Goal: Information Seeking & Learning: Learn about a topic

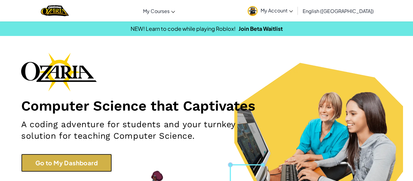
click at [60, 157] on link "Go to My Dashboard" at bounding box center [66, 163] width 91 height 18
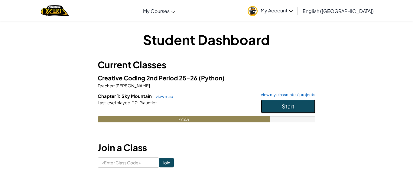
click at [304, 107] on button "Start" at bounding box center [288, 107] width 54 height 14
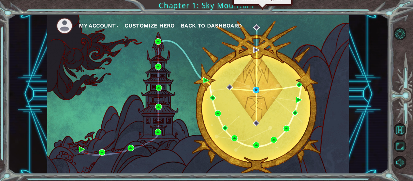
click at [256, 87] on img at bounding box center [256, 90] width 6 height 6
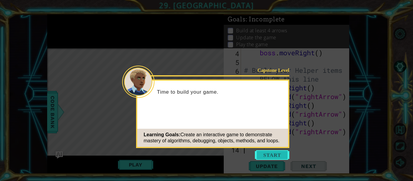
scroll to position [44, 0]
click at [270, 154] on button "Start" at bounding box center [272, 155] width 34 height 10
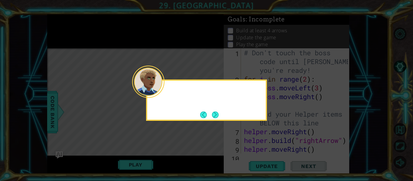
scroll to position [0, 0]
click at [219, 114] on button "Next" at bounding box center [215, 115] width 8 height 8
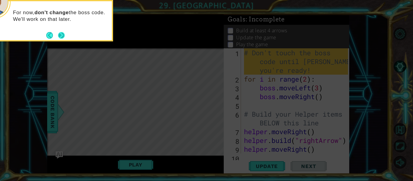
click at [61, 33] on button "Next" at bounding box center [61, 35] width 7 height 7
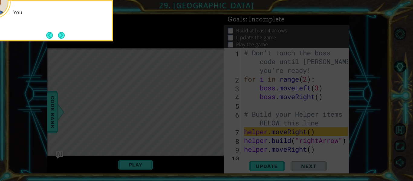
click at [61, 33] on button "Next" at bounding box center [61, 35] width 7 height 7
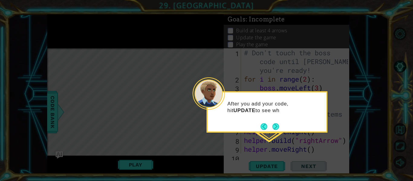
click at [274, 121] on div "After you add your code, hit UPDATE to see wh" at bounding box center [267, 110] width 119 height 31
click at [277, 125] on button "Next" at bounding box center [276, 127] width 7 height 7
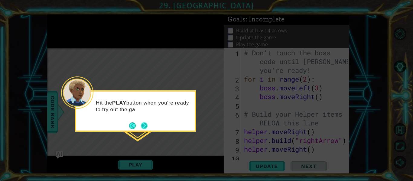
click at [146, 127] on button "Next" at bounding box center [144, 126] width 7 height 7
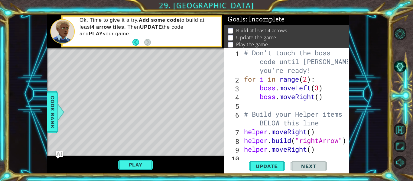
click at [146, 127] on div "Level Map" at bounding box center [187, 137] width 280 height 178
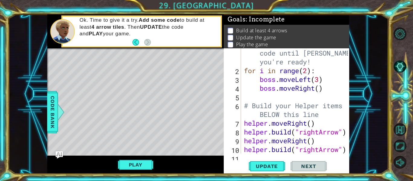
scroll to position [44, 0]
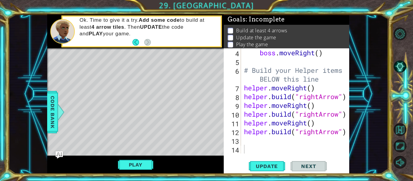
click at [349, 132] on div "4 5 6 7 8 9 10 11 12 13 14 boss . moveRight ( ) # Build your Helper items BELOW…" at bounding box center [287, 111] width 126 height 126
click at [248, 143] on div "boss . moveRight ( ) # Build your Helper items BELOW this line helper . moveRig…" at bounding box center [297, 109] width 108 height 123
type textarea "helper.moveRight()"
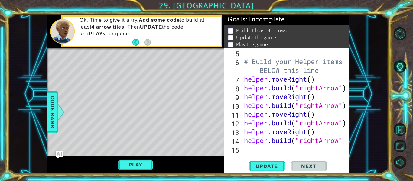
scroll to position [0, 5]
type textarea "[DOMAIN_NAME]("rightArrow")"
click at [275, 162] on button "Update" at bounding box center [267, 166] width 36 height 12
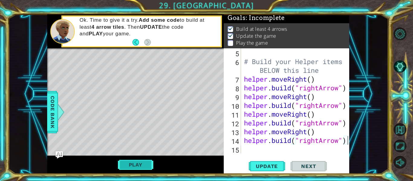
click at [145, 165] on button "Play" at bounding box center [135, 164] width 35 height 11
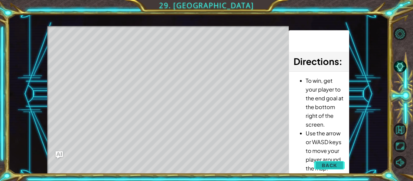
click at [323, 163] on span "Back" at bounding box center [329, 166] width 15 height 6
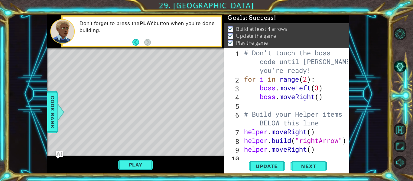
scroll to position [0, 0]
click at [310, 168] on span "Next" at bounding box center [308, 166] width 27 height 6
click at [310, 168] on body "1 ההההההההההההההההההההההההההההההההההההההההההההההההההההההההההההההההההההההההההההה…" at bounding box center [206, 90] width 413 height 181
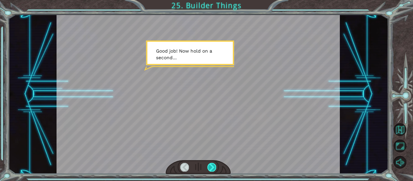
click at [213, 169] on div at bounding box center [212, 167] width 9 height 8
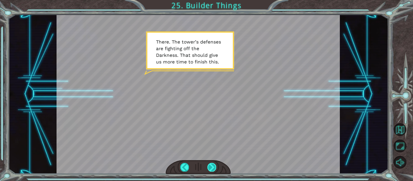
click at [212, 166] on div at bounding box center [212, 167] width 9 height 8
click at [213, 171] on div at bounding box center [212, 167] width 9 height 8
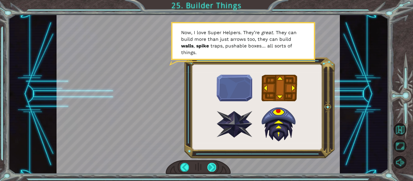
click at [213, 168] on div at bounding box center [212, 167] width 9 height 8
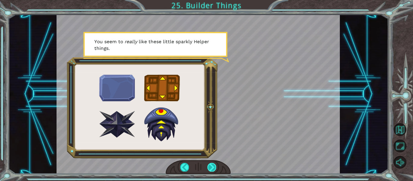
click at [213, 168] on div at bounding box center [212, 167] width 9 height 8
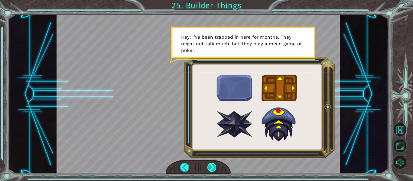
click at [215, 169] on div at bounding box center [212, 167] width 9 height 8
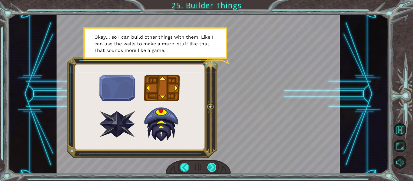
click at [215, 169] on div at bounding box center [212, 167] width 9 height 8
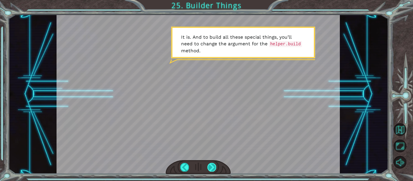
click at [216, 167] on div at bounding box center [212, 167] width 9 height 8
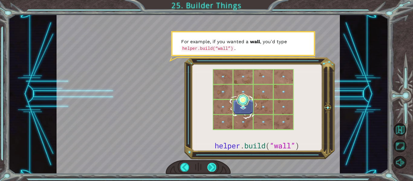
click at [216, 167] on div at bounding box center [212, 167] width 9 height 8
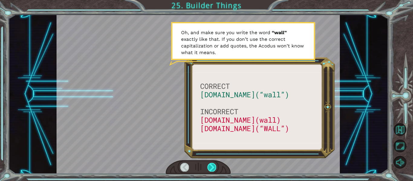
click at [216, 167] on div at bounding box center [212, 167] width 9 height 8
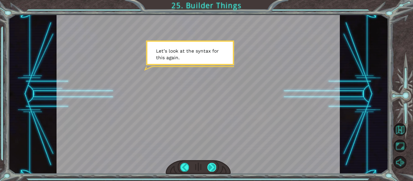
click at [216, 167] on div at bounding box center [212, 167] width 9 height 8
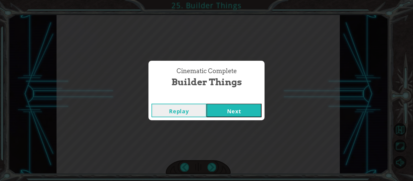
click at [222, 109] on button "Next" at bounding box center [234, 111] width 55 height 14
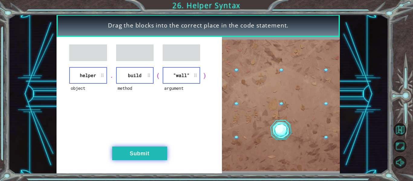
click at [140, 156] on button "Submit" at bounding box center [139, 154] width 55 height 14
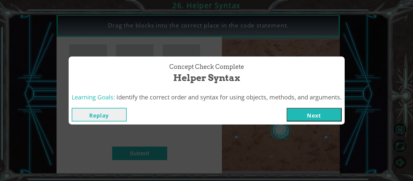
click at [329, 120] on button "Next" at bounding box center [314, 115] width 55 height 14
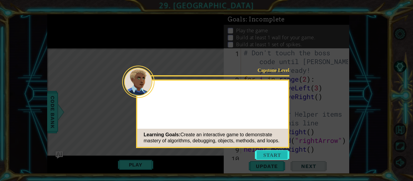
click at [276, 151] on button "Start" at bounding box center [272, 155] width 34 height 10
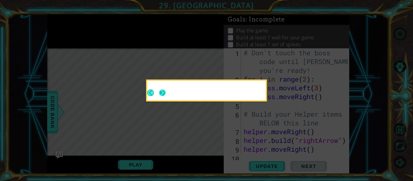
click at [164, 95] on button "Next" at bounding box center [162, 93] width 7 height 7
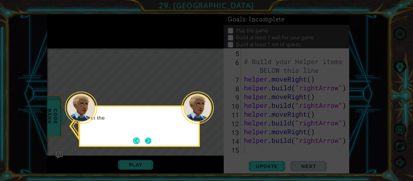
scroll to position [53, 0]
click at [146, 142] on button "Next" at bounding box center [148, 141] width 7 height 7
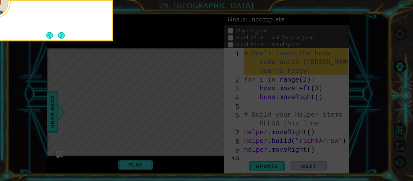
scroll to position [0, 0]
click at [62, 34] on button "Next" at bounding box center [61, 35] width 7 height 7
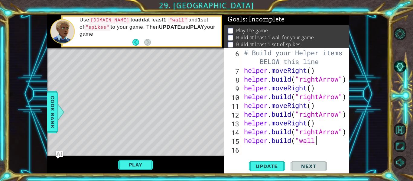
scroll to position [0, 3]
type textarea "[DOMAIN_NAME]("wall")"
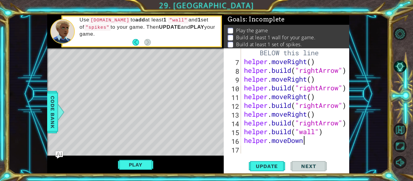
scroll to position [0, 3]
type textarea "helper.moveDown()"
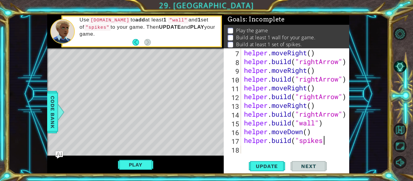
scroll to position [0, 4]
type textarea "[DOMAIN_NAME]("spikes")"
click at [269, 165] on span "Update" at bounding box center [267, 166] width 34 height 6
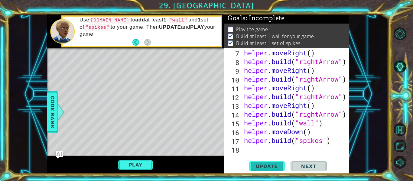
scroll to position [2, 0]
click at [137, 166] on button "Play" at bounding box center [135, 164] width 35 height 11
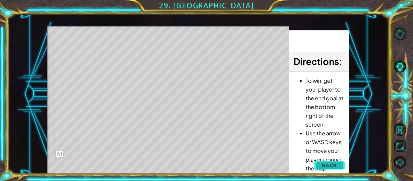
click at [333, 166] on span "Back" at bounding box center [329, 166] width 15 height 6
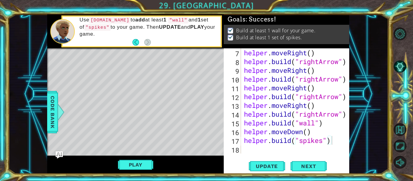
scroll to position [0, 0]
click at [316, 167] on span "Next" at bounding box center [308, 167] width 27 height 6
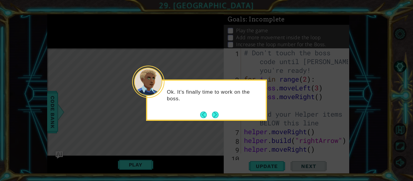
click at [219, 113] on div "Ok. It's finally time to work on the boss." at bounding box center [206, 100] width 121 height 41
click at [216, 114] on button "Next" at bounding box center [215, 115] width 7 height 7
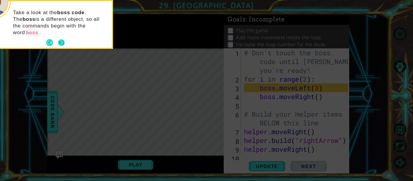
click at [61, 39] on button "Next" at bounding box center [61, 42] width 7 height 7
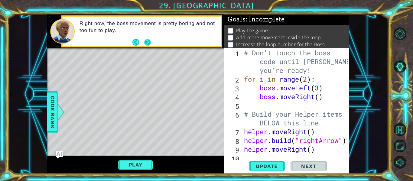
click at [148, 43] on button "Next" at bounding box center [147, 42] width 7 height 7
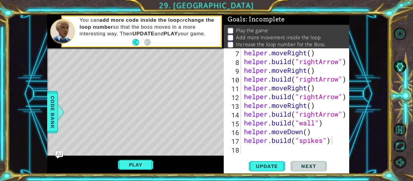
scroll to position [79, 0]
click at [340, 139] on div "helper . moveRight ( ) helper . build ( "rightArrow" ) helper . moveRight ( ) h…" at bounding box center [297, 109] width 108 height 123
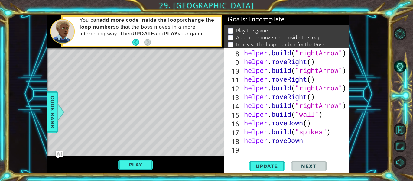
scroll to position [0, 2]
type textarea "helper.moveDown()"
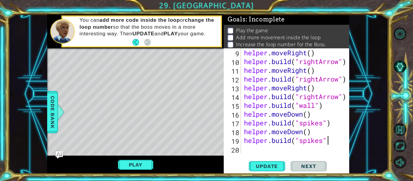
scroll to position [0, 4]
type textarea "[DOMAIN_NAME]("spikes")"
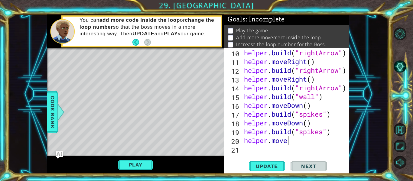
scroll to position [0, 2]
type textarea "helper.moveLeft()"
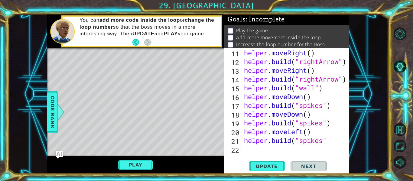
scroll to position [0, 4]
type textarea "[DOMAIN_NAME]("spikes")"
click at [261, 150] on div "helper . moveRight ( ) helper . build ( "rightArrow" ) helper . moveRight ( ) h…" at bounding box center [297, 109] width 108 height 123
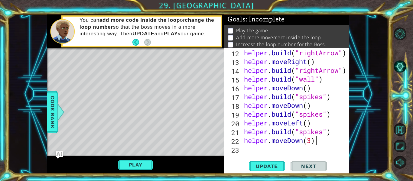
scroll to position [0, 3]
type textarea "helper.moveDown(3)"
click at [259, 164] on span "Update" at bounding box center [267, 166] width 34 height 6
click at [138, 161] on button "Play" at bounding box center [135, 164] width 35 height 11
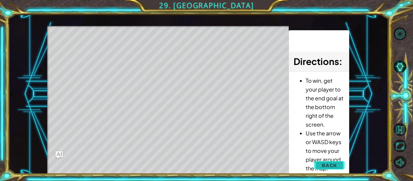
click at [333, 168] on span "Back" at bounding box center [329, 166] width 15 height 6
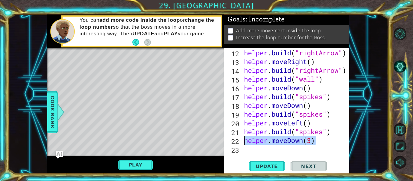
drag, startPoint x: 322, startPoint y: 140, endPoint x: 244, endPoint y: 141, distance: 78.1
click at [244, 141] on div "helper . build ( "rightArrow" ) helper . moveRight ( ) helper . build ( "rightA…" at bounding box center [297, 109] width 108 height 123
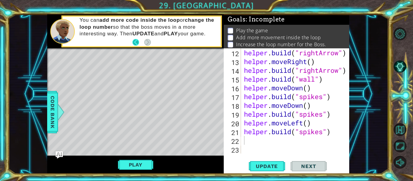
click at [137, 42] on button "Back" at bounding box center [139, 42] width 12 height 7
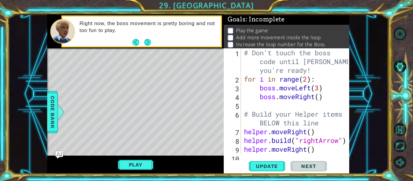
click at [137, 42] on button "Back" at bounding box center [139, 42] width 12 height 7
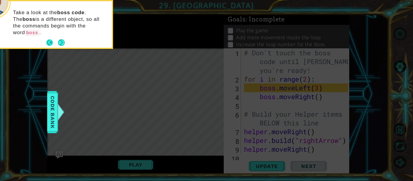
click at [51, 39] on button "Back" at bounding box center [52, 42] width 12 height 7
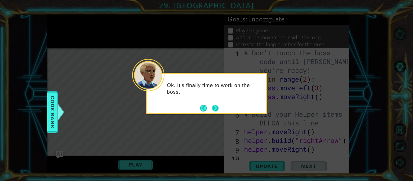
click at [215, 107] on button "Next" at bounding box center [215, 108] width 7 height 7
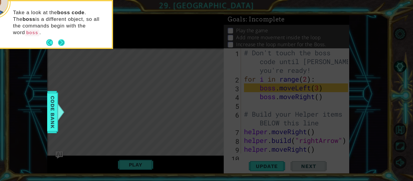
click at [59, 39] on button "Next" at bounding box center [61, 42] width 7 height 7
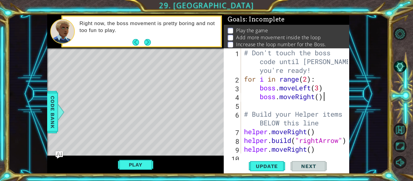
click at [327, 97] on div "# Don't touch the boss code until [PERSON_NAME] says you're ready! for i in ran…" at bounding box center [297, 118] width 108 height 140
type textarea "boss.moveRight()"
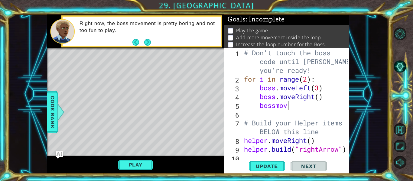
scroll to position [0, 2]
click at [325, 96] on div "# Don't touch the boss code until [PERSON_NAME] says you're ready! for i in ran…" at bounding box center [297, 118] width 108 height 140
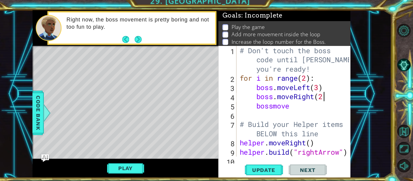
scroll to position [0, 4]
click at [292, 108] on div "# Don't touch the boss code until [PERSON_NAME] says you're ready! for i in ran…" at bounding box center [297, 118] width 108 height 140
type textarea "boss.moveUp(2)"
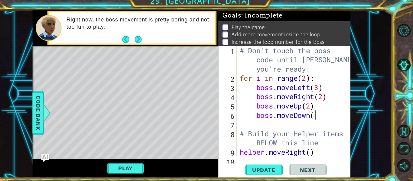
scroll to position [0, 3]
type textarea "boss.moveDown()"
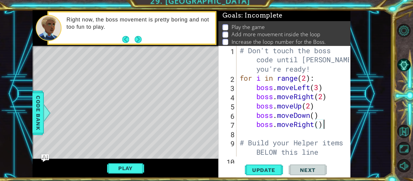
scroll to position [0, 3]
click at [259, 169] on span "Update" at bounding box center [267, 166] width 34 height 6
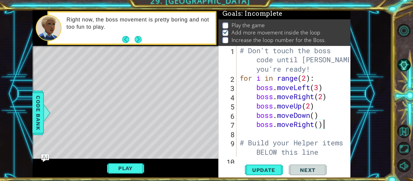
click at [308, 77] on div "# Don't touch the boss code until [PERSON_NAME] says you're ready! for i in ran…" at bounding box center [297, 118] width 108 height 140
type textarea "for i in range(3):"
click at [266, 167] on span "Update" at bounding box center [267, 166] width 34 height 6
click at [122, 160] on button "Play" at bounding box center [135, 164] width 35 height 11
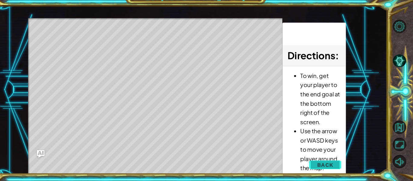
click at [330, 166] on span "Back" at bounding box center [329, 166] width 15 height 6
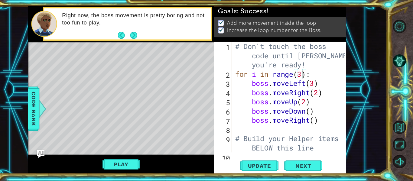
scroll to position [0, 0]
click at [317, 164] on span "Next" at bounding box center [308, 167] width 27 height 6
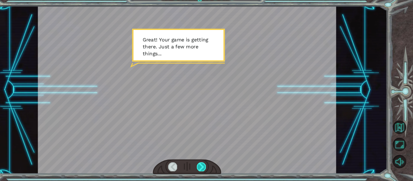
click at [211, 164] on div at bounding box center [212, 167] width 9 height 8
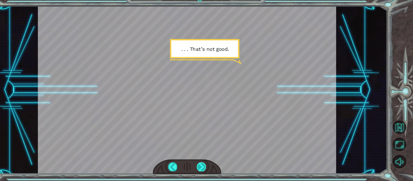
click at [210, 166] on div at bounding box center [212, 167] width 9 height 8
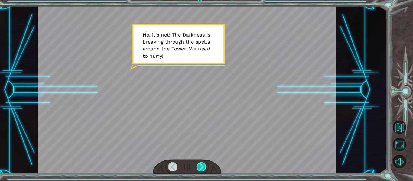
click at [210, 166] on div at bounding box center [212, 167] width 9 height 8
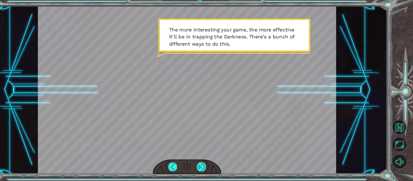
click at [214, 168] on div at bounding box center [212, 167] width 9 height 8
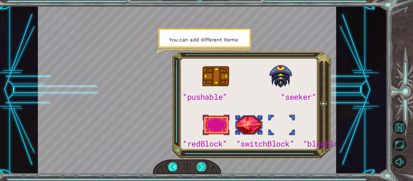
click at [214, 168] on div at bounding box center [212, 167] width 9 height 8
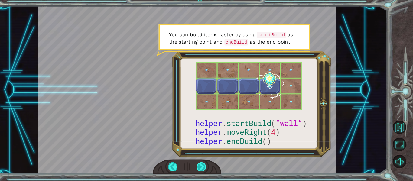
click at [209, 168] on div at bounding box center [212, 167] width 9 height 8
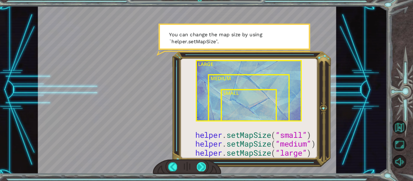
click at [209, 168] on div at bounding box center [212, 167] width 9 height 8
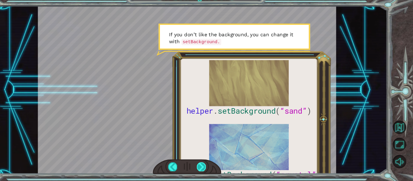
click at [213, 166] on div at bounding box center [212, 167] width 9 height 8
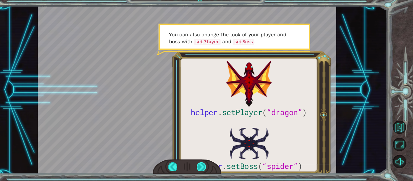
click at [213, 166] on div at bounding box center [212, 167] width 9 height 8
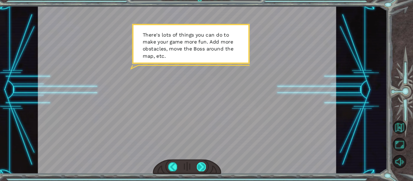
click at [214, 169] on div at bounding box center [212, 167] width 9 height 8
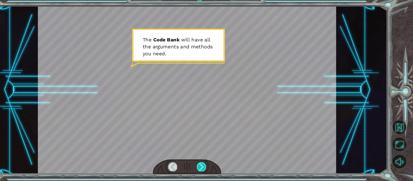
click at [214, 169] on div at bounding box center [212, 167] width 9 height 8
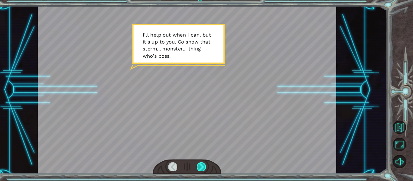
click at [214, 169] on div at bounding box center [212, 167] width 9 height 8
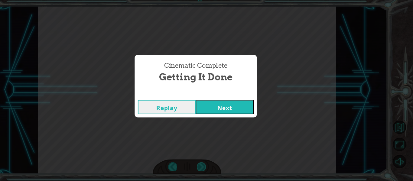
click at [214, 169] on div "Cinematic Complete Getting it Done Replay Next" at bounding box center [206, 90] width 413 height 181
click at [227, 111] on button "Next" at bounding box center [234, 111] width 55 height 14
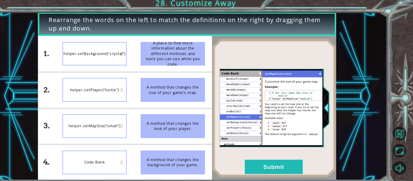
click at [196, 80] on div "A method that changes the size of your game’s map." at bounding box center [184, 88] width 61 height 23
click at [135, 158] on div "Code Bank" at bounding box center [110, 157] width 61 height 23
click at [123, 149] on div "Code Bank" at bounding box center [110, 157] width 61 height 23
click at [122, 132] on div "helper.setMapSize(“small”)" at bounding box center [110, 122] width 61 height 23
click at [190, 86] on div "A method that changes the size of your game’s map." at bounding box center [184, 88] width 61 height 23
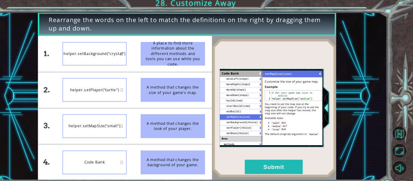
click at [136, 123] on div "helper.setMapSize(“small”)" at bounding box center [110, 122] width 61 height 23
click at [185, 84] on div "A method that changes the size of your game’s map." at bounding box center [184, 88] width 61 height 23
click at [95, 82] on div "1. 2. 3. 4. helper.setBackground(“crystal”) helper.setPlayer(“turtle”) helper.s…" at bounding box center [140, 105] width 166 height 137
click at [106, 87] on div "helper.setPlayer(“turtle”)" at bounding box center [110, 88] width 61 height 23
